Goal: Task Accomplishment & Management: Manage account settings

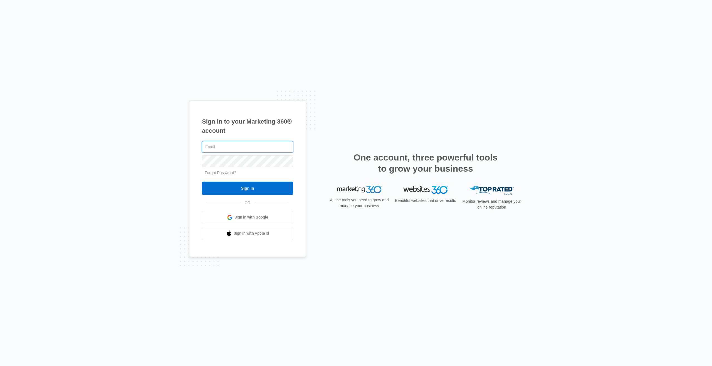
click at [225, 149] on input "text" at bounding box center [247, 147] width 91 height 12
type input "juan.olivas@madwire.com"
click at [202, 182] on input "Sign In" at bounding box center [247, 188] width 91 height 13
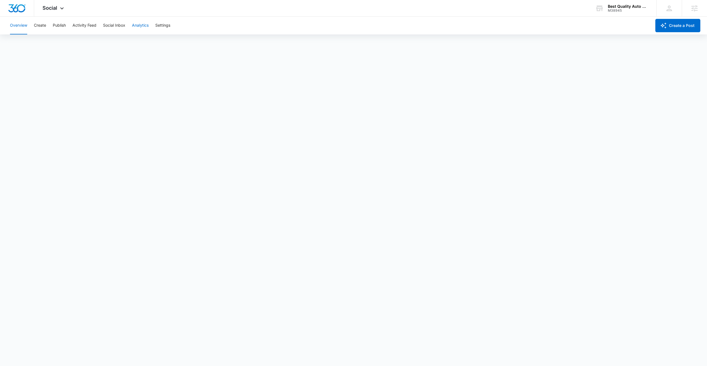
scroll to position [1, 0]
click at [40, 28] on button "Create" at bounding box center [40, 26] width 12 height 18
click at [59, 26] on button "Publish" at bounding box center [59, 26] width 13 height 18
click at [43, 25] on button "Create" at bounding box center [40, 26] width 12 height 18
click at [60, 28] on button "Publish" at bounding box center [59, 26] width 13 height 18
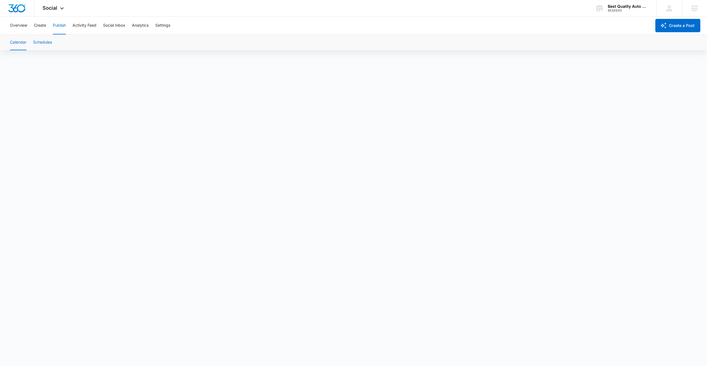
click at [42, 43] on button "Schedules" at bounding box center [42, 43] width 19 height 16
click at [56, 10] on span "Social" at bounding box center [50, 8] width 15 height 6
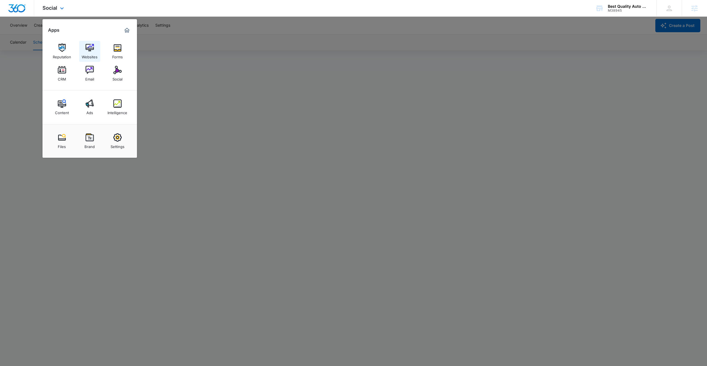
click at [82, 50] on link "Websites" at bounding box center [89, 51] width 21 height 21
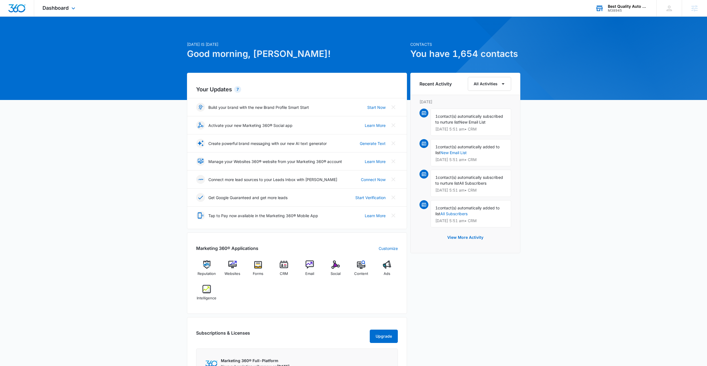
click at [618, 11] on div "M38945" at bounding box center [628, 11] width 41 height 4
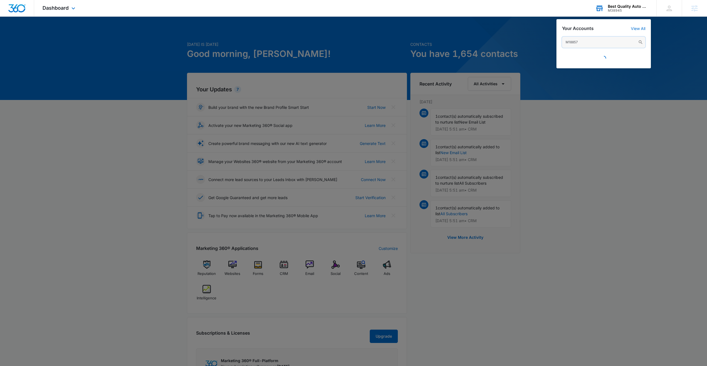
type input "M188573"
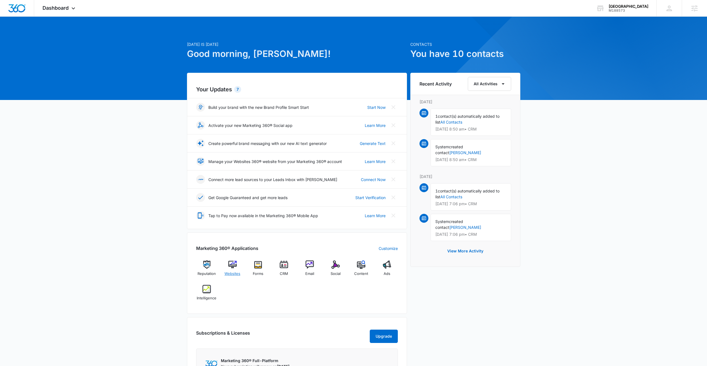
click at [233, 270] on div "Websites" at bounding box center [232, 271] width 21 height 20
click at [627, 11] on div "M188573" at bounding box center [629, 11] width 40 height 4
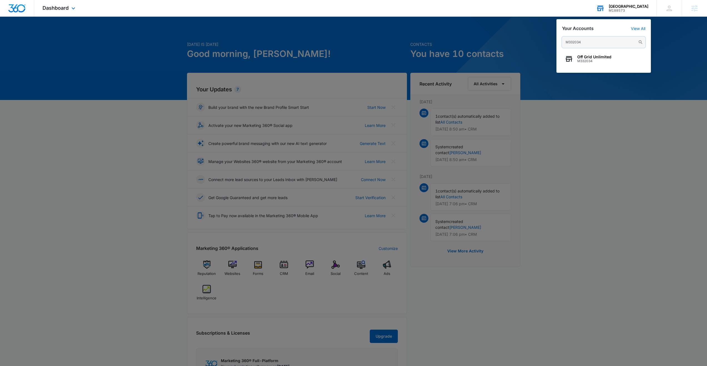
type input "M332034"
click at [592, 59] on span "Off Grid Unlimited" at bounding box center [595, 57] width 34 height 4
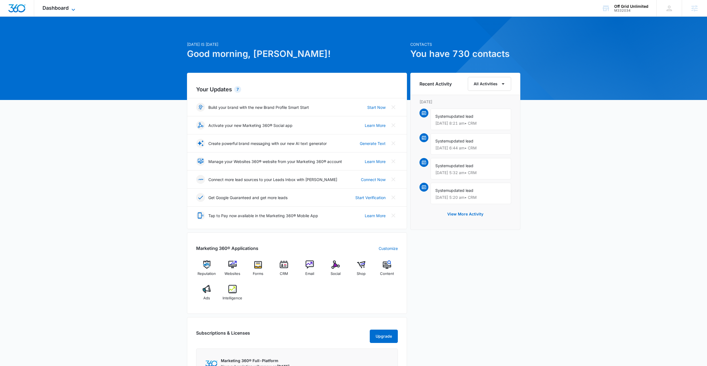
click at [67, 9] on span "Dashboard" at bounding box center [56, 8] width 26 height 6
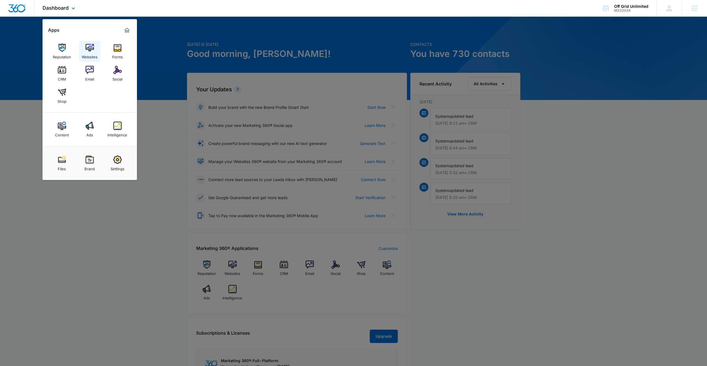
click at [86, 45] on img at bounding box center [90, 48] width 8 height 8
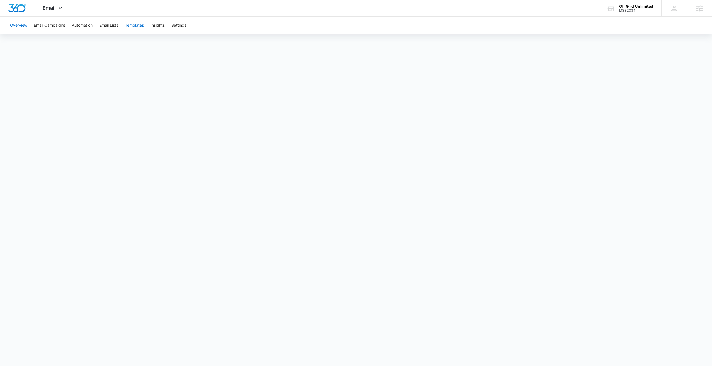
click at [135, 26] on button "Templates" at bounding box center [134, 26] width 19 height 18
click at [91, 23] on button "Automation" at bounding box center [82, 26] width 21 height 18
click at [47, 9] on span "Email" at bounding box center [49, 8] width 13 height 6
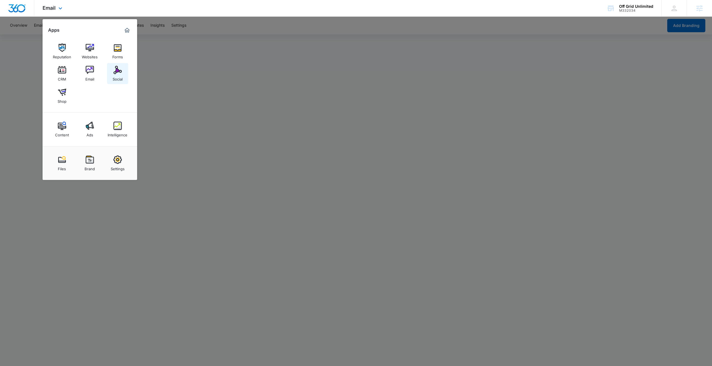
click at [120, 75] on div "Social" at bounding box center [118, 77] width 10 height 7
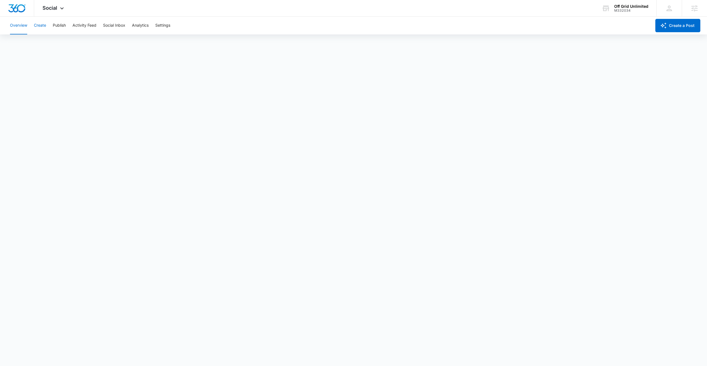
click at [41, 23] on button "Create" at bounding box center [40, 26] width 12 height 18
click at [54, 40] on button "Approvals" at bounding box center [54, 43] width 19 height 16
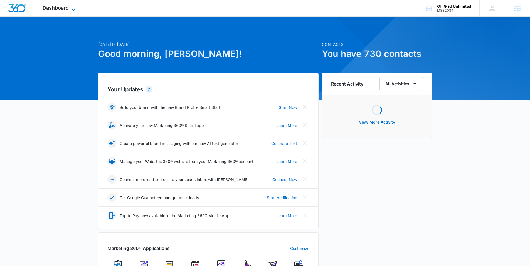
click at [54, 6] on span "Dashboard" at bounding box center [56, 8] width 26 height 6
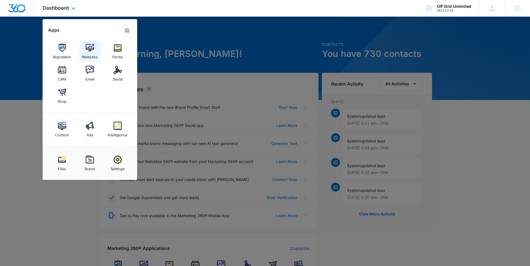
click at [92, 45] on img at bounding box center [90, 48] width 8 height 8
